Goal: Task Accomplishment & Management: Complete application form

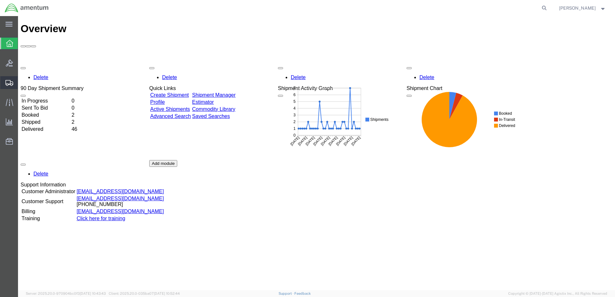
click at [0, 0] on span "Create Shipment" at bounding box center [0, 0] width 0 height 0
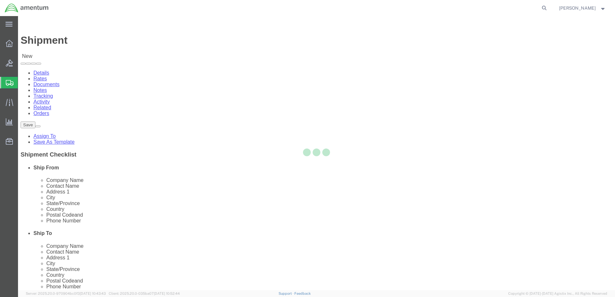
select select
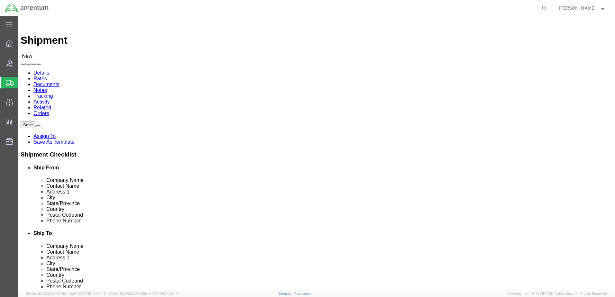
click input "text"
type input "Amentum"
type input "[PERSON_NAME]"
type input "100 Minuteman Pkwy"
type input "Frankfort"
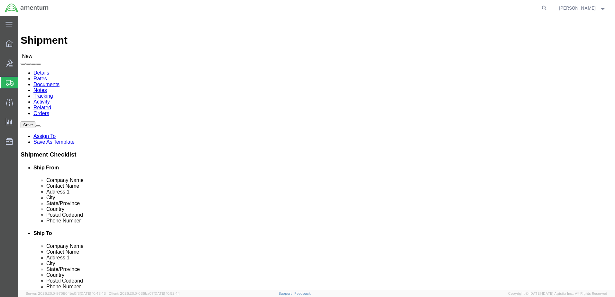
scroll to position [138, 0]
click input "text"
type input "40601"
click input "text"
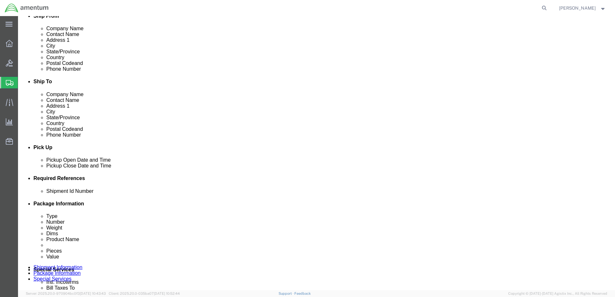
scroll to position [161, 0]
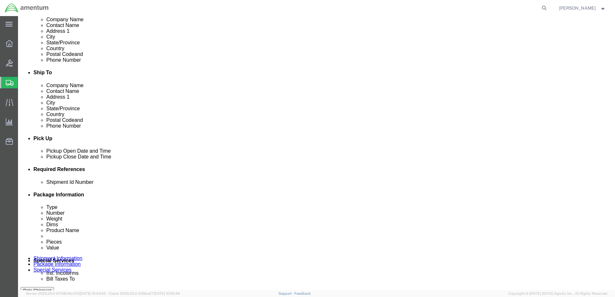
type input "[PHONE_NUMBER]"
click icon
click div "[DATE] 9:00 AM"
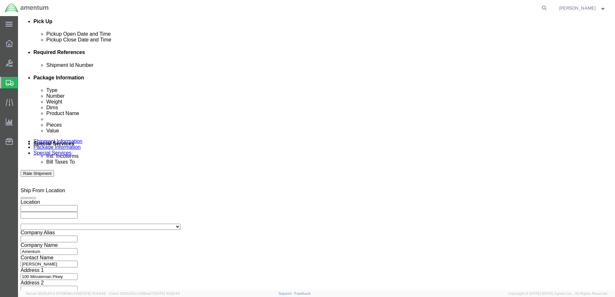
type input "4:00 PM"
click icon
click button "Apply"
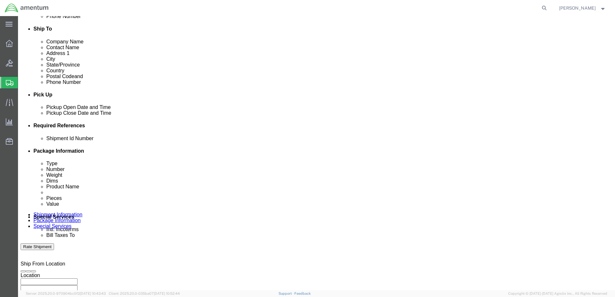
scroll to position [213, 0]
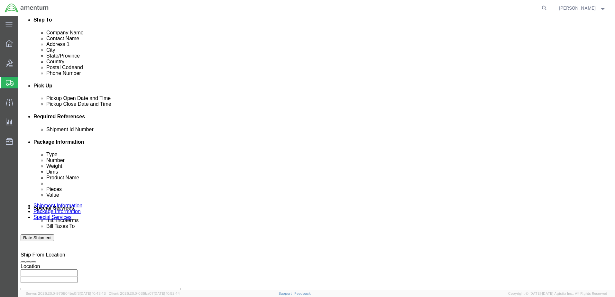
click input "text"
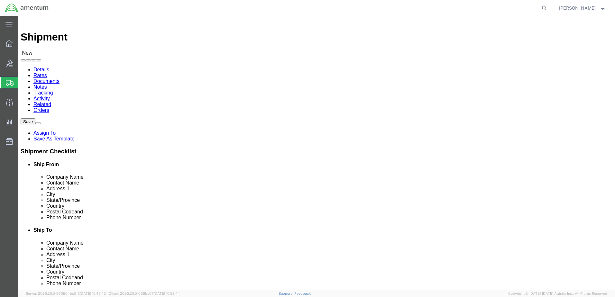
scroll to position [0, 0]
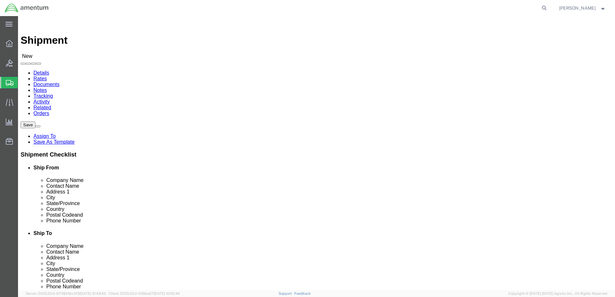
type input "TACLS90112"
click input "text"
type input "Amentum"
drag, startPoint x: 351, startPoint y: 129, endPoint x: 352, endPoint y: 133, distance: 4.7
click input "text"
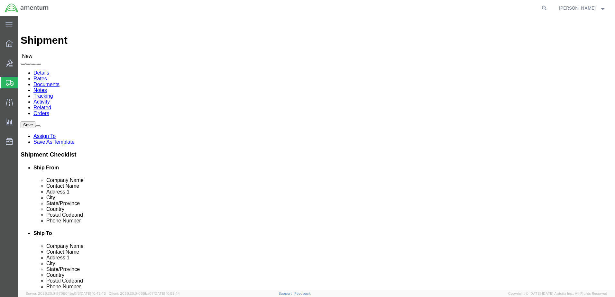
type input "[PERSON_NAME]"
click input "text"
type input "490 Art [PERSON_NAME] Dr"
click input "text"
type input "Dothan"
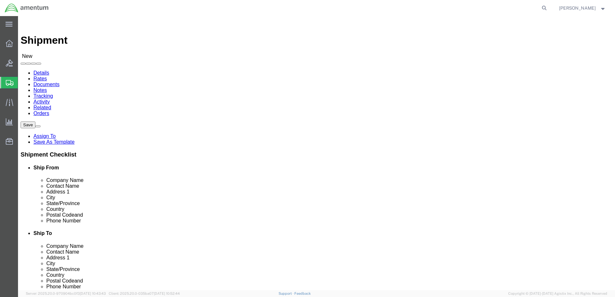
scroll to position [1, 0]
click div "Postal Code"
click input "Postal Code"
type input "36303"
click input "text"
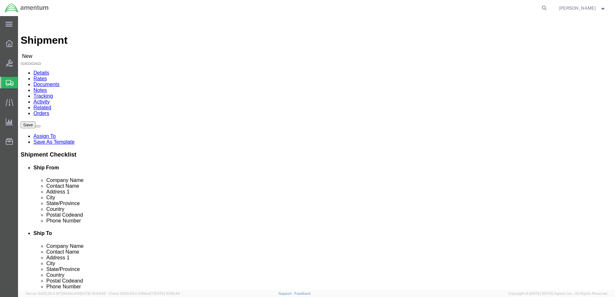
paste input "[PHONE_NUMBER]"
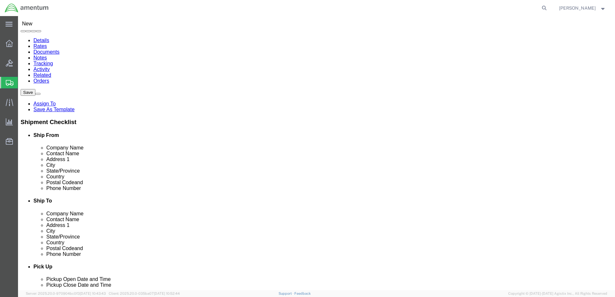
scroll to position [64, 0]
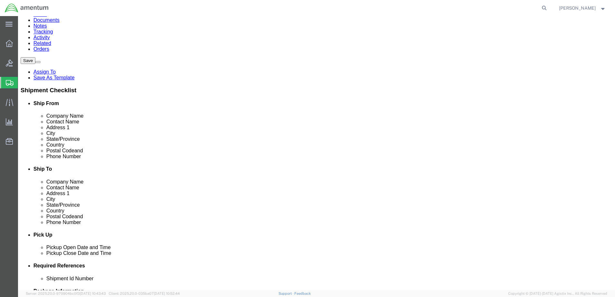
type input "[PHONE_NUMBER]"
click div "ADDITIONAL INFORMATION"
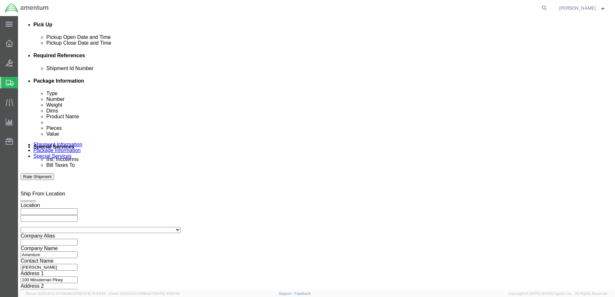
scroll to position [278, 0]
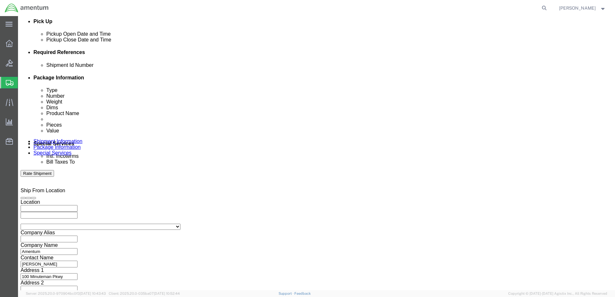
click button "Continue"
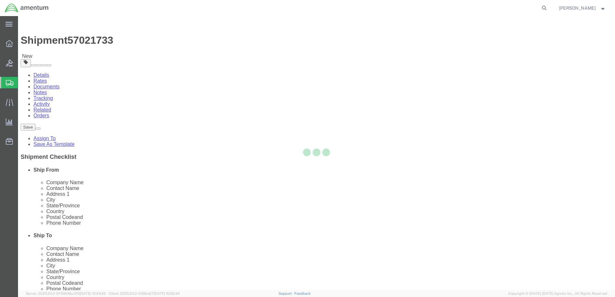
select select "CBOX"
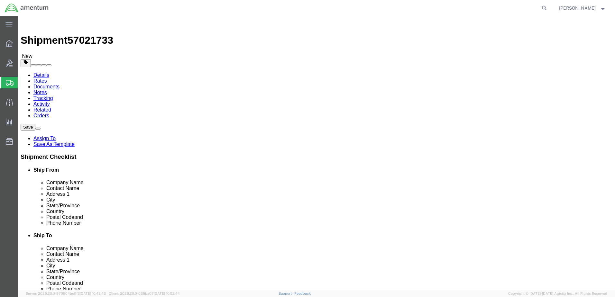
click input "text"
type input "8"
type input "4"
drag, startPoint x: 88, startPoint y: 149, endPoint x: 104, endPoint y: 150, distance: 15.6
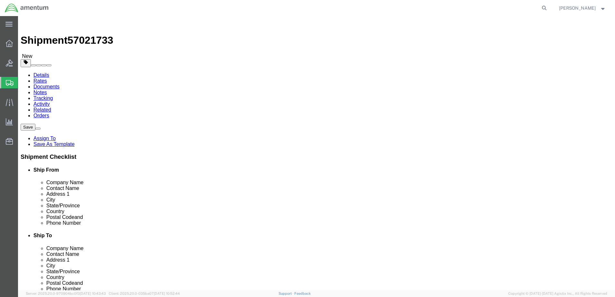
click input "0.00"
type input "3"
click div "Package Type Select BCK Boxes Bale(s) Basket(s) Bolt(s) Bottle(s) Buckets Bulk …"
click link "Add Content"
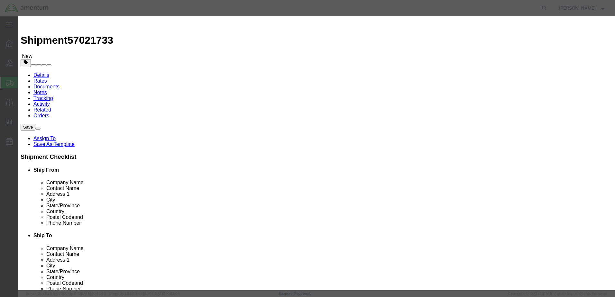
click input "text"
type input "Bracket"
drag, startPoint x: 202, startPoint y: 61, endPoint x: 187, endPoint y: 63, distance: 14.9
click input "0"
type input "1"
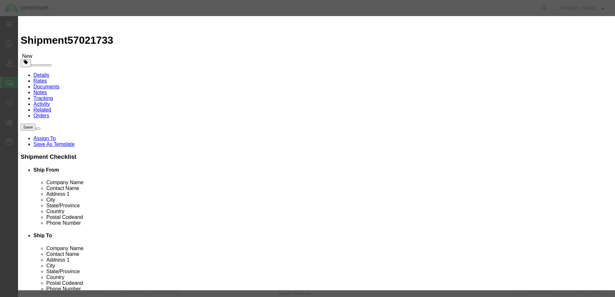
click input "text"
type input "300"
click div "Product Name Bracket Pieces 1 Select Bag Barrels 100Board Feet Bottle Box Blist…"
click button "Save & Close"
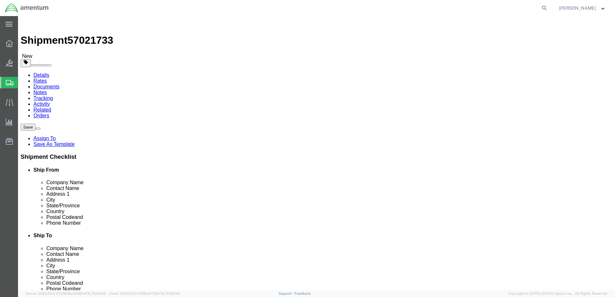
click button "Continue"
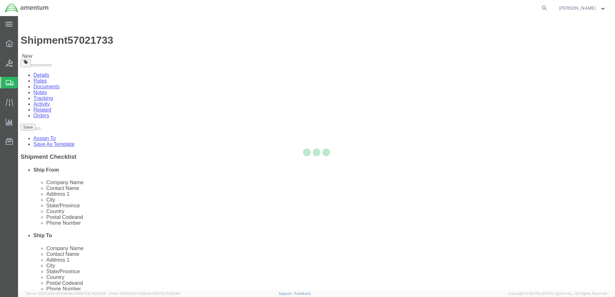
select select
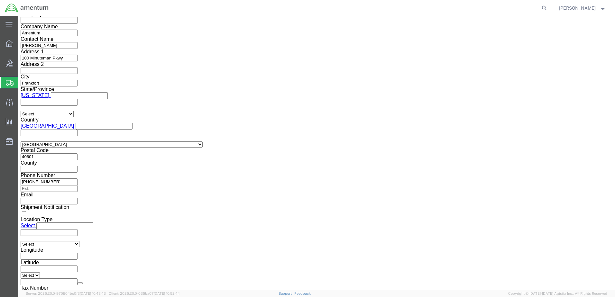
scroll to position [547, 0]
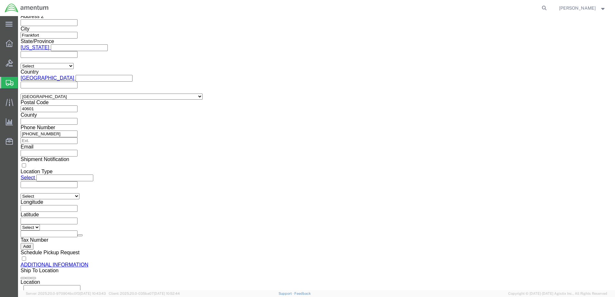
click button "Rate Shipment"
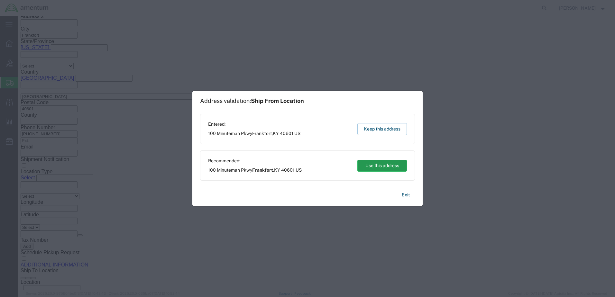
click at [360, 169] on button "Use this address" at bounding box center [382, 166] width 50 height 12
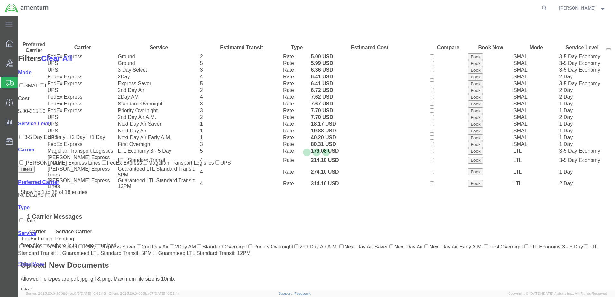
scroll to position [74, 0]
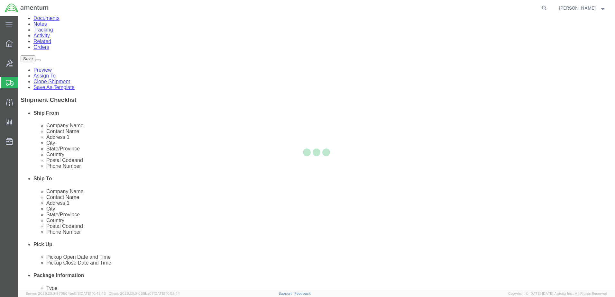
scroll to position [0, 0]
